Goal: Contribute content: Add original content to the website for others to see

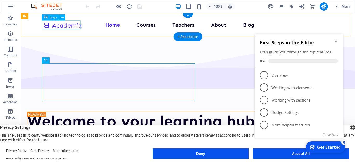
click at [80, 26] on div at bounding box center [62, 25] width 39 height 9
select select "px"
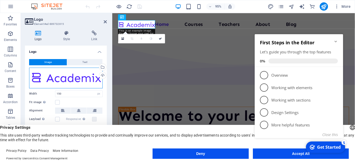
click at [93, 77] on div "Drag files here, click to choose files or select files from Files or our free s…" at bounding box center [66, 78] width 74 height 21
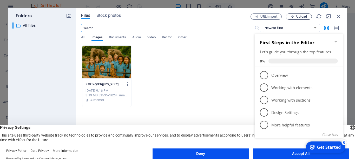
click at [300, 17] on span "Upload" at bounding box center [301, 16] width 11 height 3
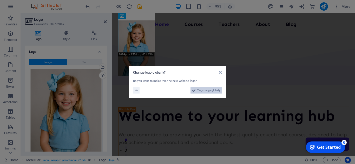
drag, startPoint x: 196, startPoint y: 90, endPoint x: 207, endPoint y: 162, distance: 72.5
click at [196, 90] on button "Yes, change globally" at bounding box center [205, 91] width 31 height 6
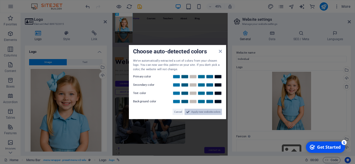
click at [204, 111] on span "Apply new website colors" at bounding box center [205, 112] width 29 height 6
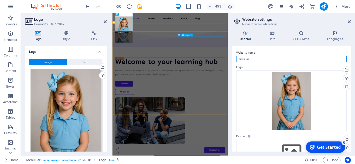
drag, startPoint x: 390, startPoint y: 72, endPoint x: 308, endPoint y: 122, distance: 95.4
click at [252, 59] on input "Individual" at bounding box center [291, 59] width 110 height 6
drag, startPoint x: 252, startPoint y: 59, endPoint x: 237, endPoint y: 59, distance: 14.6
click at [237, 59] on input "Individual" at bounding box center [291, 59] width 110 height 6
click at [260, 59] on input "[US_STATE] Prepatory Academy" at bounding box center [291, 59] width 110 height 6
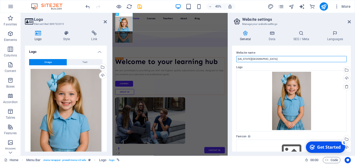
type input "[US_STATE][GEOGRAPHIC_DATA]"
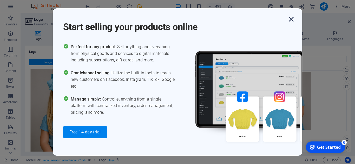
click at [293, 17] on icon "button" at bounding box center [291, 19] width 9 height 9
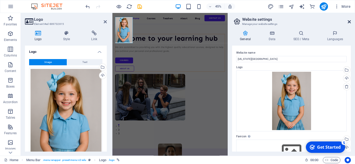
click at [350, 22] on icon at bounding box center [349, 22] width 3 height 4
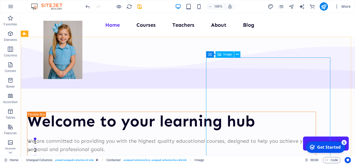
click at [228, 55] on span "Image" at bounding box center [227, 54] width 9 height 3
click at [224, 55] on span "Image" at bounding box center [227, 54] width 9 height 3
select select "px"
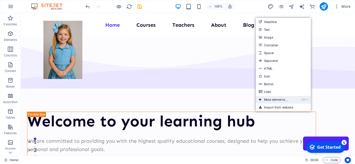
click at [278, 99] on link "Ctrl ⏎ More elements ..." at bounding box center [274, 100] width 36 height 8
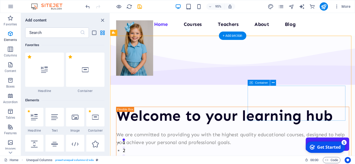
scroll to position [55, 0]
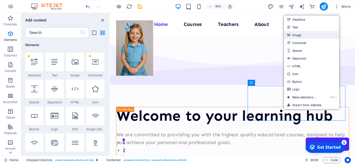
click at [302, 38] on link "Image" at bounding box center [311, 35] width 55 height 8
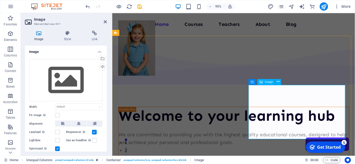
click at [267, 82] on span "Image" at bounding box center [269, 82] width 8 height 3
click at [268, 82] on span "Image" at bounding box center [269, 82] width 8 height 3
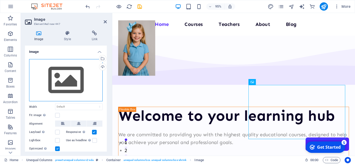
click at [71, 89] on div "Drag files here, click to choose files or select files from Files or our free s…" at bounding box center [66, 80] width 74 height 43
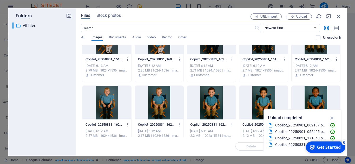
scroll to position [130, 0]
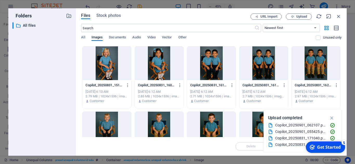
click at [162, 65] on div at bounding box center [159, 64] width 49 height 34
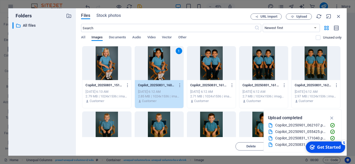
click at [162, 65] on div "1" at bounding box center [159, 64] width 49 height 34
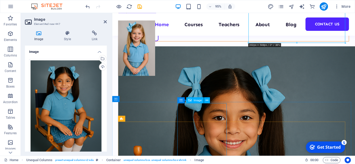
scroll to position [182, 0]
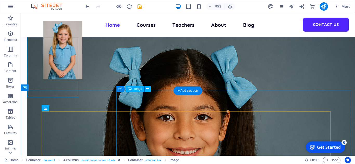
scroll to position [216, 0]
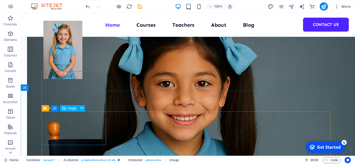
click at [72, 109] on span "Image" at bounding box center [72, 108] width 9 height 3
select select "%"
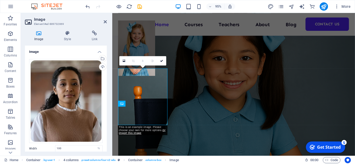
scroll to position [182, 0]
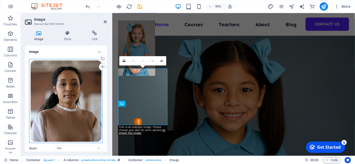
click at [72, 103] on div "Drag files here, click to choose files or select files from Files or our free s…" at bounding box center [66, 101] width 74 height 84
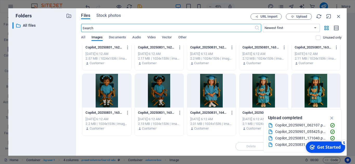
scroll to position [234, 0]
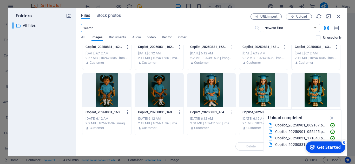
click at [162, 94] on div at bounding box center [159, 91] width 49 height 34
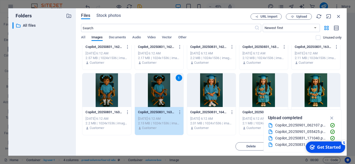
click at [162, 94] on div "1" at bounding box center [159, 91] width 49 height 34
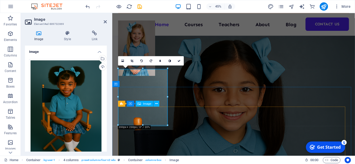
scroll to position [182, 0]
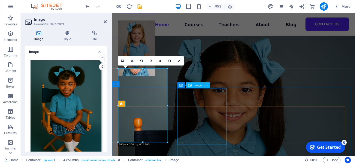
select select "%"
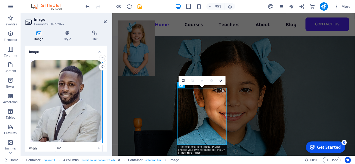
click at [62, 94] on div "Drag files here, click to choose files or select files from Files or our free s…" at bounding box center [66, 101] width 74 height 84
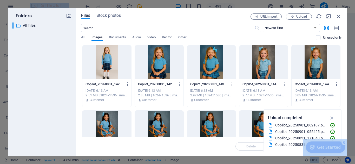
scroll to position [183, 0]
click at [210, 69] on div at bounding box center [211, 62] width 49 height 34
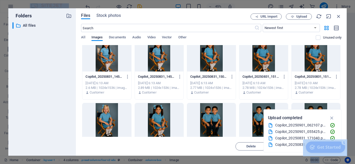
scroll to position [78, 0]
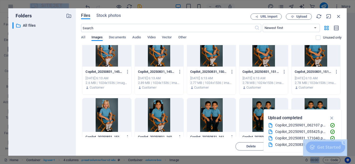
click at [106, 122] on div at bounding box center [106, 115] width 49 height 34
click at [106, 122] on div "1" at bounding box center [106, 115] width 49 height 34
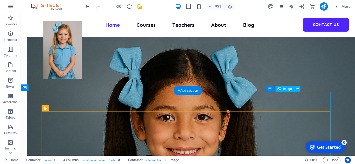
scroll to position [216, 0]
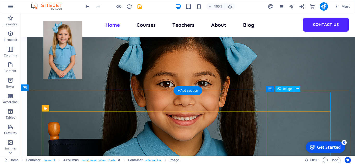
click at [289, 90] on span "Image" at bounding box center [287, 89] width 9 height 3
select select "%"
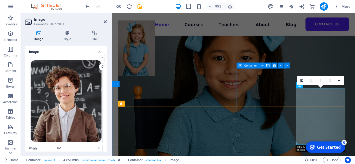
scroll to position [182, 0]
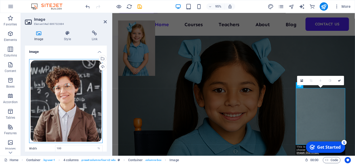
click at [76, 93] on div "Drag files here, click to choose files or select files from Files or our free s…" at bounding box center [66, 101] width 74 height 84
click at [76, 93] on body "Individual Home Favorites Elements Columns Content Boxes Accordion Tables Featu…" at bounding box center [177, 82] width 355 height 164
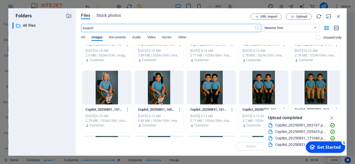
scroll to position [104, 0]
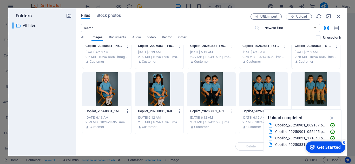
click at [214, 86] on div at bounding box center [211, 89] width 49 height 34
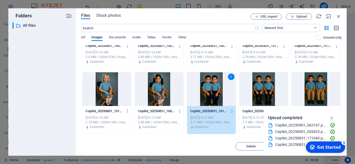
click at [214, 86] on div "1" at bounding box center [211, 89] width 49 height 34
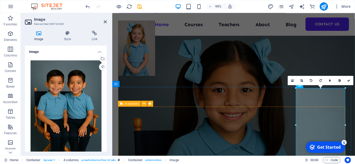
scroll to position [156, 0]
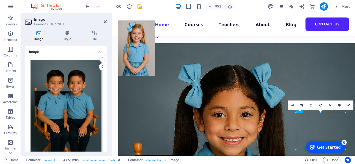
drag, startPoint x: 330, startPoint y: 142, endPoint x: 263, endPoint y: 126, distance: 68.9
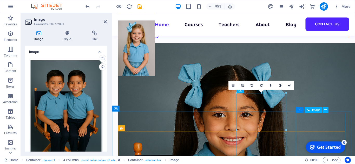
scroll to position [208, 0]
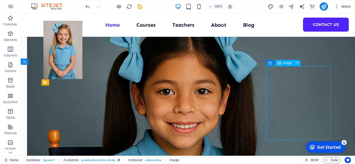
scroll to position [242, 0]
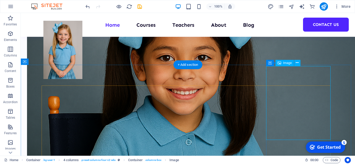
select select "%"
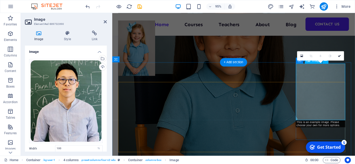
scroll to position [208, 0]
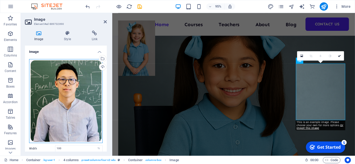
click at [67, 116] on div "Drag files here, click to choose files or select files from Files or our free s…" at bounding box center [66, 101] width 74 height 84
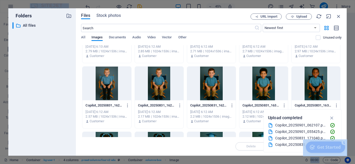
scroll to position [182, 0]
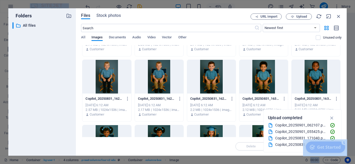
click at [313, 79] on div at bounding box center [316, 77] width 49 height 34
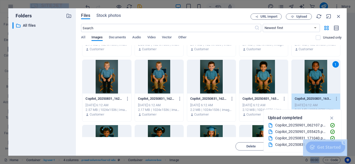
click at [313, 79] on div "1" at bounding box center [316, 77] width 49 height 34
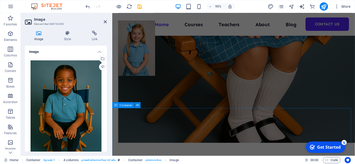
scroll to position [416, 0]
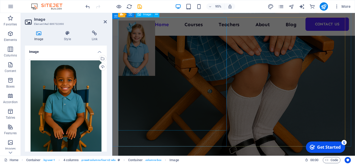
select select "px"
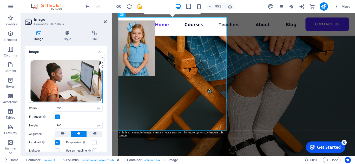
click at [92, 83] on div "Drag files here, click to choose files or select files from Files or our free s…" at bounding box center [66, 81] width 74 height 44
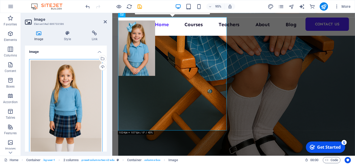
click at [92, 83] on div "Drag files here, click to choose files or select files from Files or our free s…" at bounding box center [66, 113] width 74 height 109
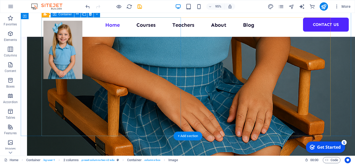
scroll to position [468, 0]
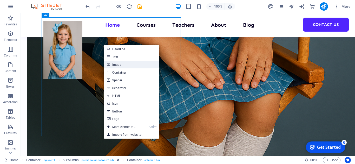
click at [116, 62] on link "Image" at bounding box center [131, 65] width 55 height 8
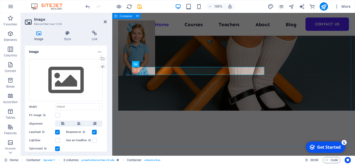
scroll to position [416, 0]
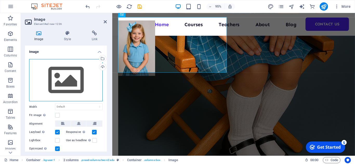
click at [77, 87] on div "Drag files here, click to choose files or select files from Files or our free s…" at bounding box center [66, 80] width 74 height 43
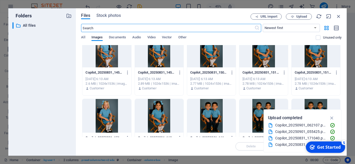
scroll to position [78, 0]
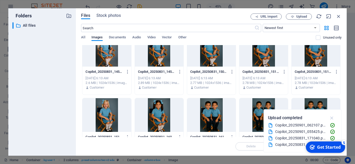
click at [331, 118] on icon "button" at bounding box center [332, 118] width 6 height 6
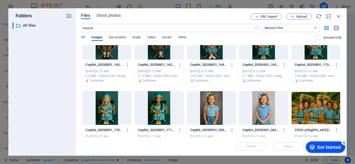
scroll to position [286, 0]
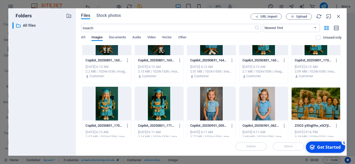
click at [109, 106] on div at bounding box center [106, 104] width 49 height 34
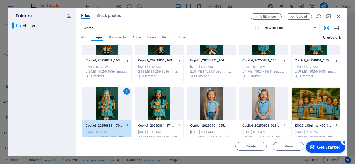
click at [109, 106] on div "1" at bounding box center [106, 104] width 49 height 34
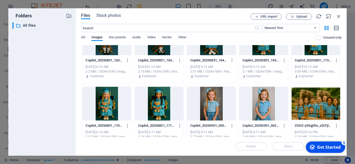
click at [109, 106] on div at bounding box center [106, 104] width 49 height 34
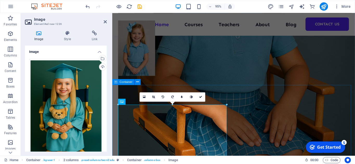
scroll to position [312, 0]
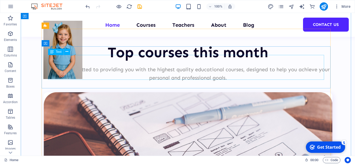
scroll to position [2035, 0]
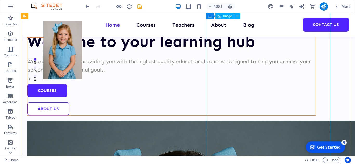
scroll to position [0, 0]
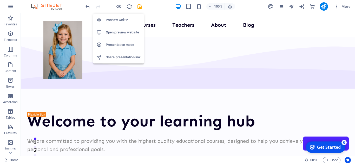
click at [114, 17] on li "Preview Ctrl+P" at bounding box center [118, 20] width 50 height 12
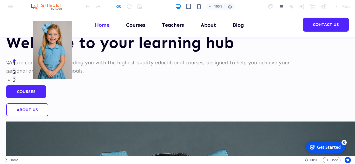
scroll to position [77, 0]
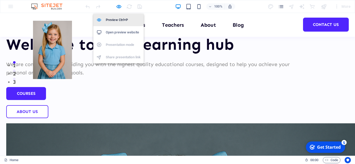
click at [121, 19] on h6 "Preview Ctrl+P" at bounding box center [123, 20] width 35 height 6
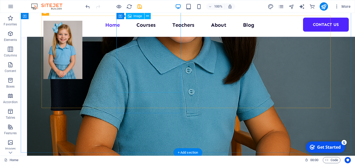
scroll to position [440, 0]
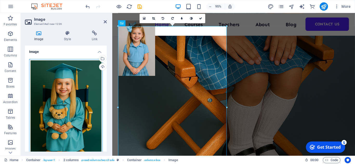
click at [79, 82] on div "Drag files here, click to choose files or select files from Files or our free s…" at bounding box center [66, 113] width 74 height 109
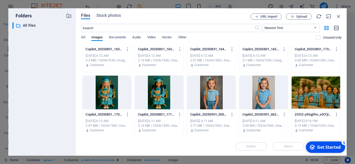
scroll to position [298, 0]
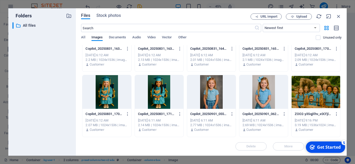
click at [156, 96] on div at bounding box center [159, 92] width 49 height 34
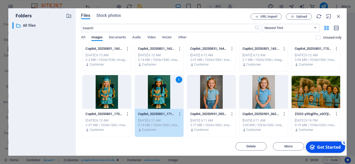
click at [156, 95] on div "1" at bounding box center [159, 92] width 49 height 34
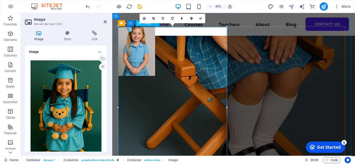
scroll to position [406, 0]
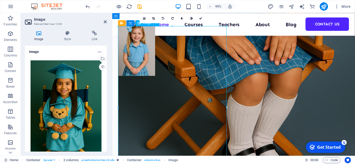
drag, startPoint x: 195, startPoint y: 95, endPoint x: 191, endPoint y: 100, distance: 5.7
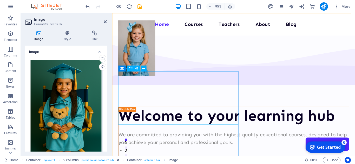
scroll to position [0, 0]
